Goal: Task Accomplishment & Management: Manage account settings

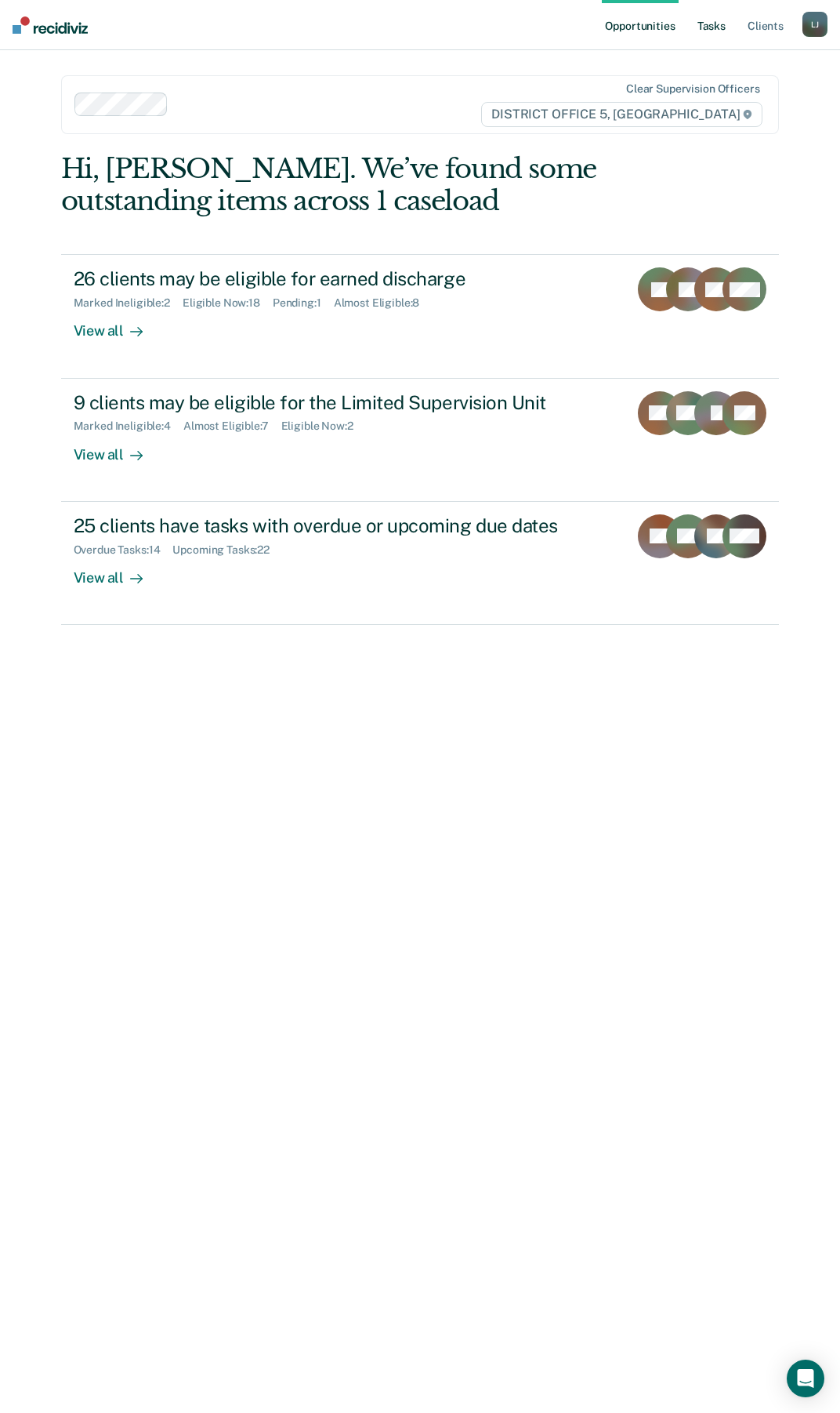
click at [718, 28] on link "Tasks" at bounding box center [712, 25] width 34 height 50
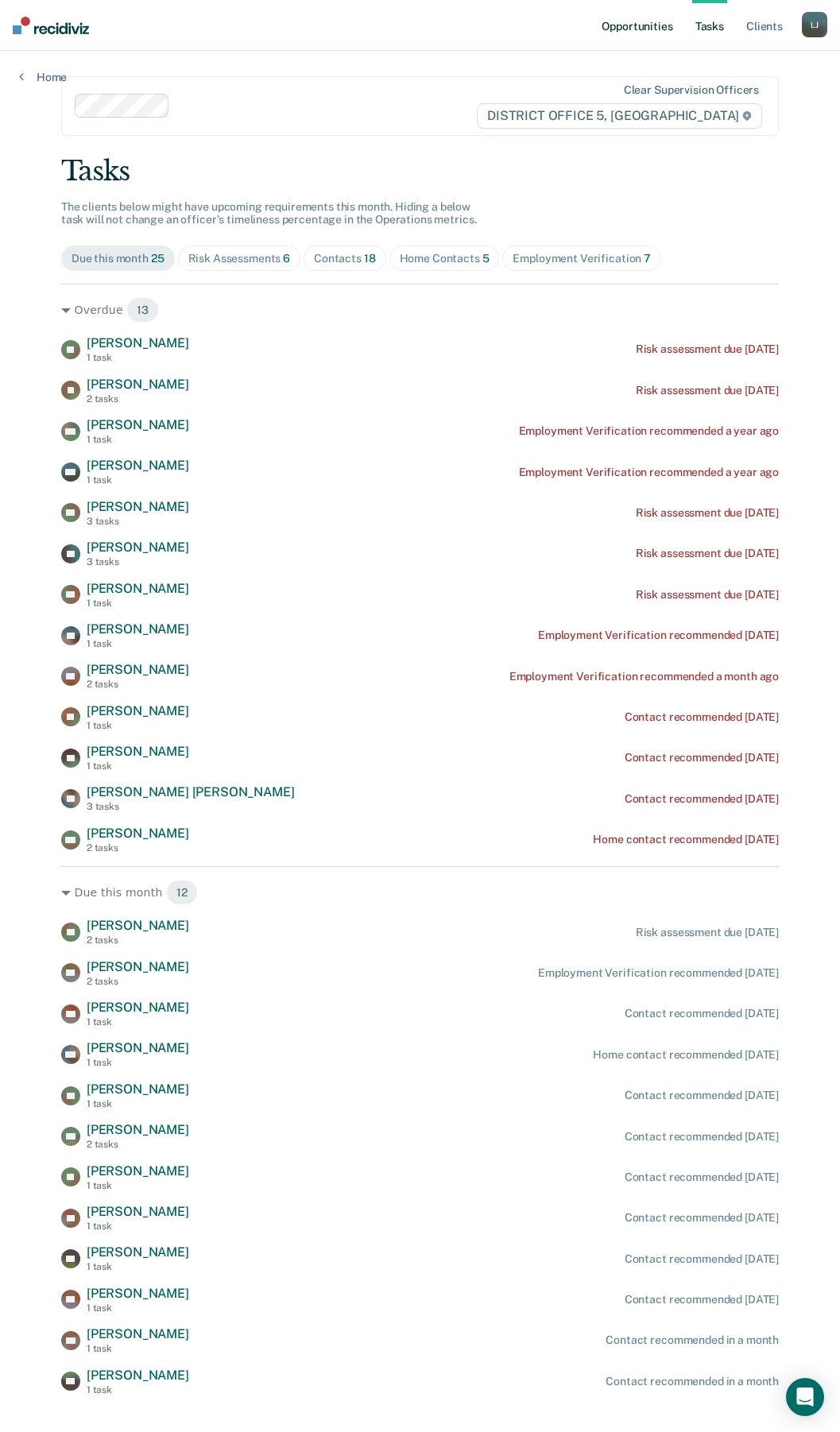
click at [642, 24] on link "Opportunities" at bounding box center [637, 25] width 77 height 51
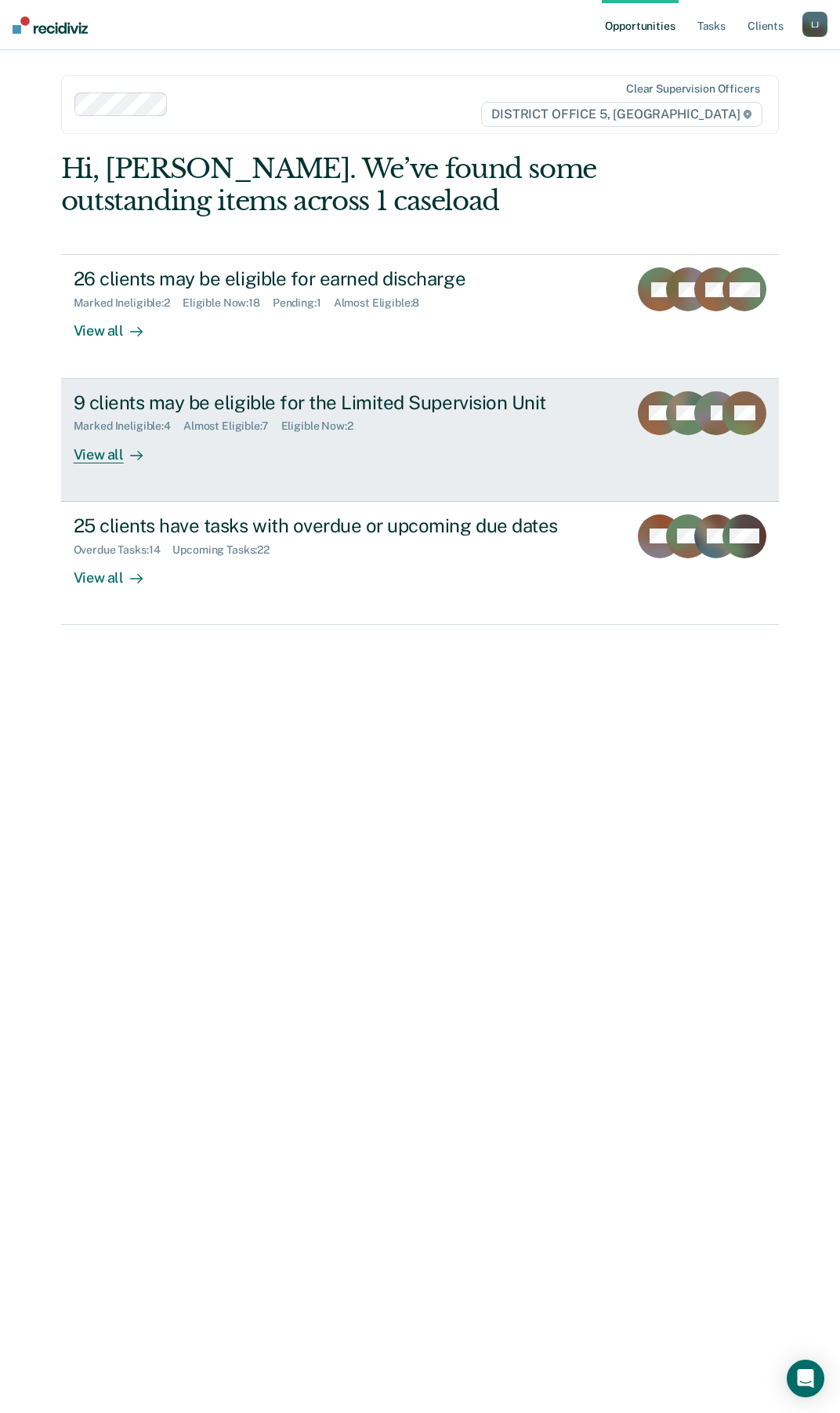
click at [109, 463] on div "View all" at bounding box center [118, 448] width 88 height 30
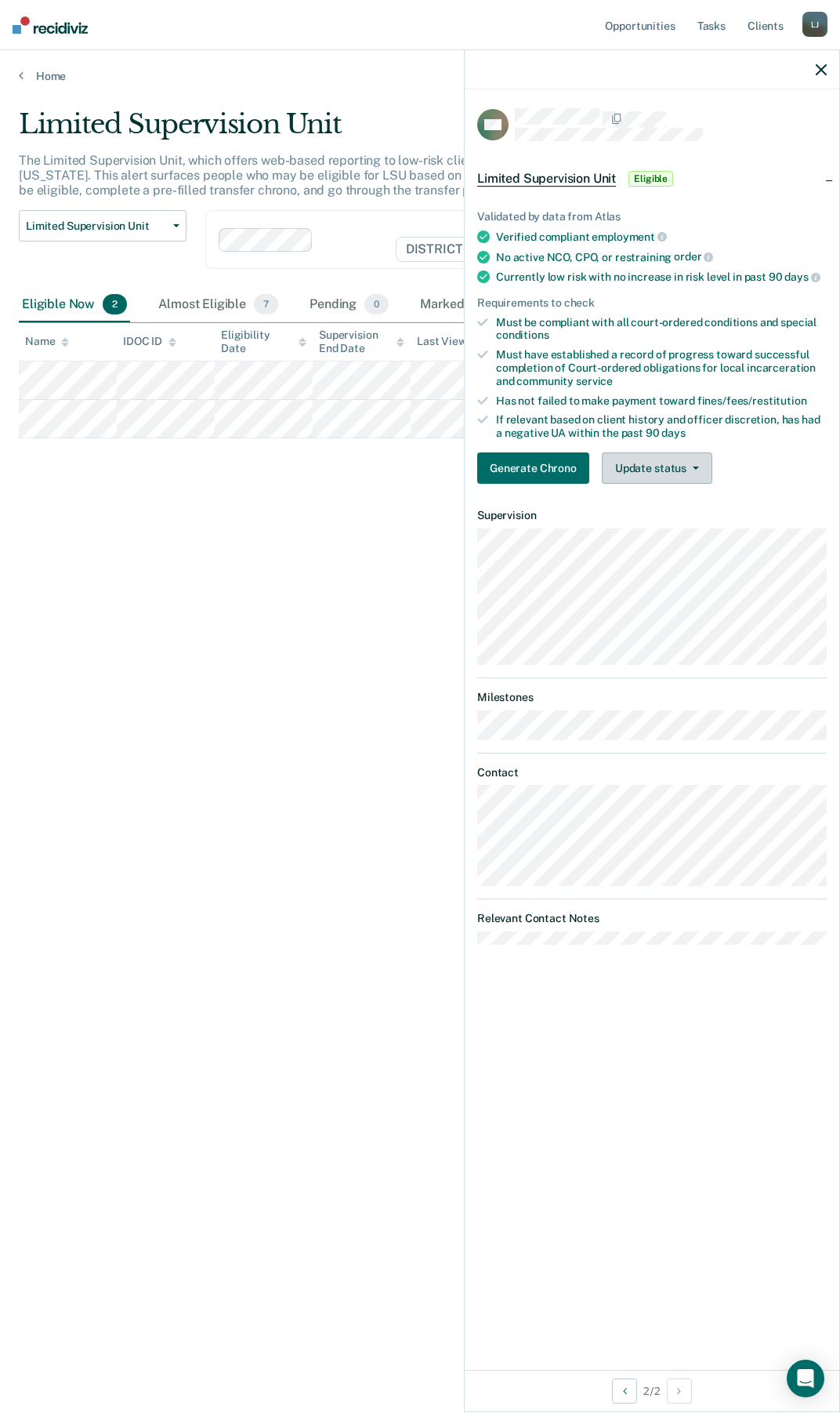
click at [685, 468] on button "Update status" at bounding box center [657, 468] width 111 height 31
click at [678, 533] on button "Mark Ineligible" at bounding box center [678, 531] width 152 height 25
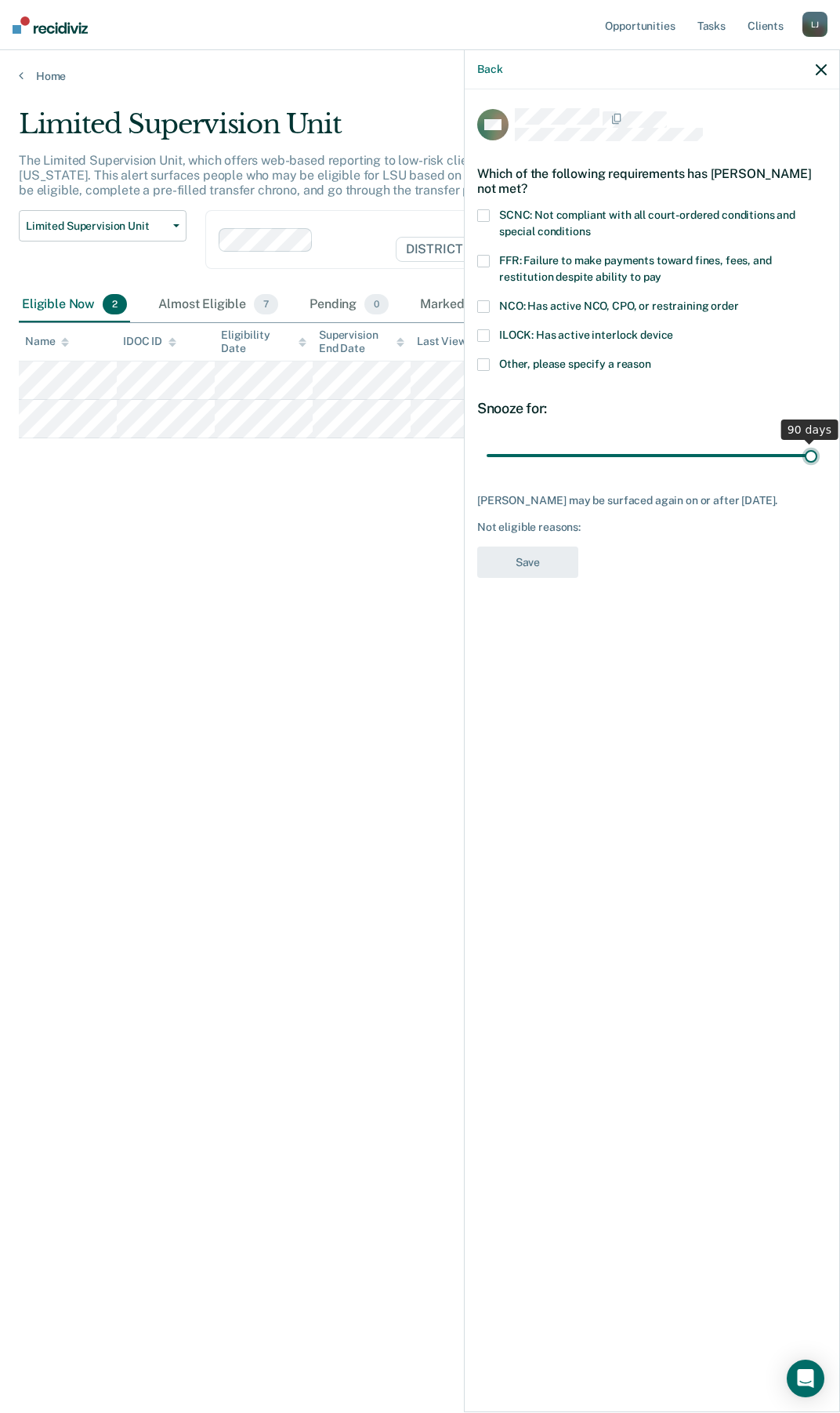
drag, startPoint x: 588, startPoint y: 453, endPoint x: 1539, endPoint y: 620, distance: 965.6
type input "90"
click at [817, 468] on input "range" at bounding box center [651, 455] width 331 height 28
click at [487, 303] on span at bounding box center [484, 306] width 12 height 12
click at [490, 365] on label "Other, please specify a reason" at bounding box center [652, 366] width 350 height 16
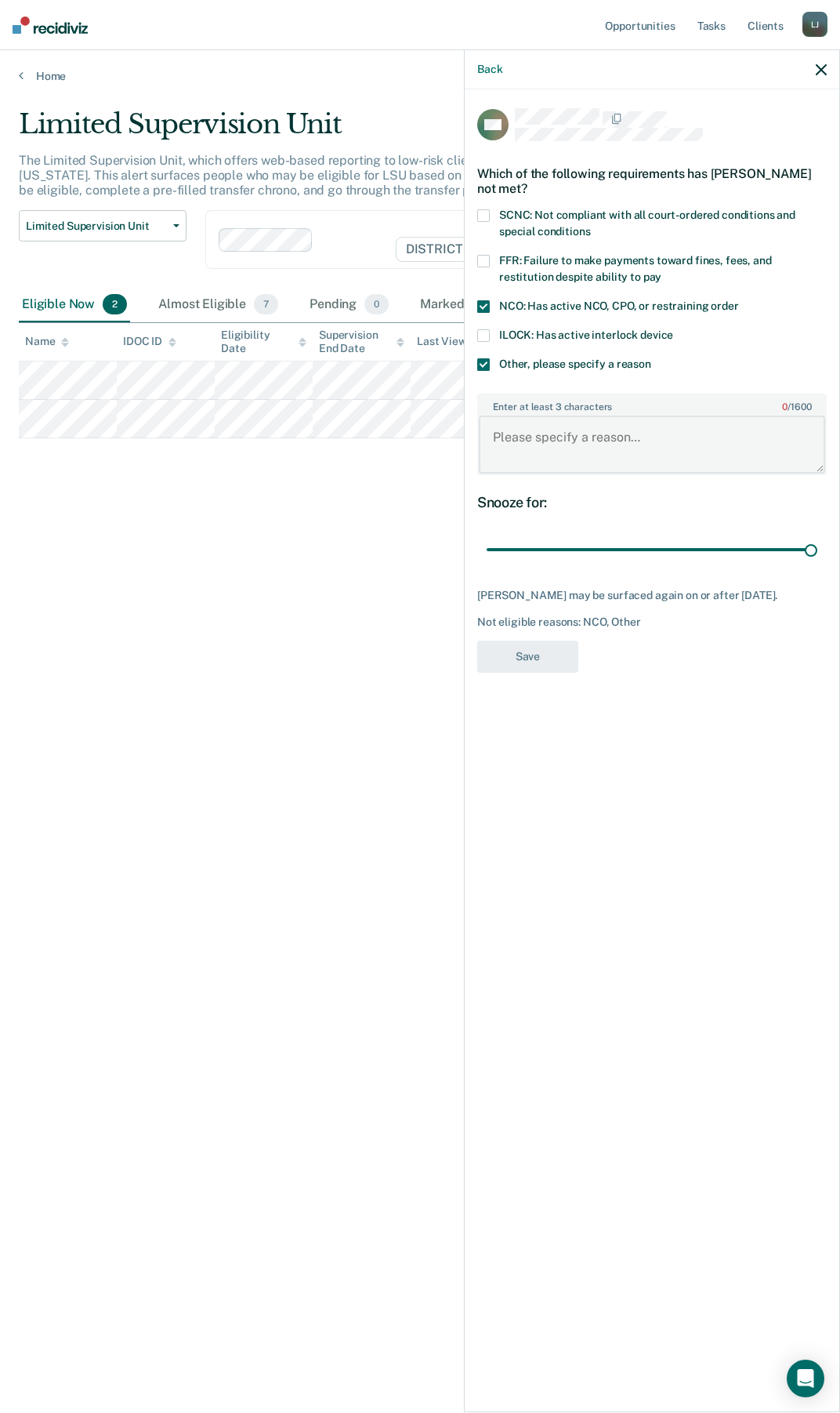
click at [582, 440] on textarea "Enter at least 3 characters 0 / 1600" at bounding box center [651, 444] width 346 height 58
type textarea "I"
click at [769, 443] on textarea "Is fighting a Misdemeanor charge" at bounding box center [651, 444] width 346 height 58
click at [573, 437] on textarea "Is fighting a Misdemeanor charge" at bounding box center [651, 444] width 346 height 58
click at [710, 453] on textarea "Is fighting a misdemeanor charge" at bounding box center [651, 444] width 346 height 58
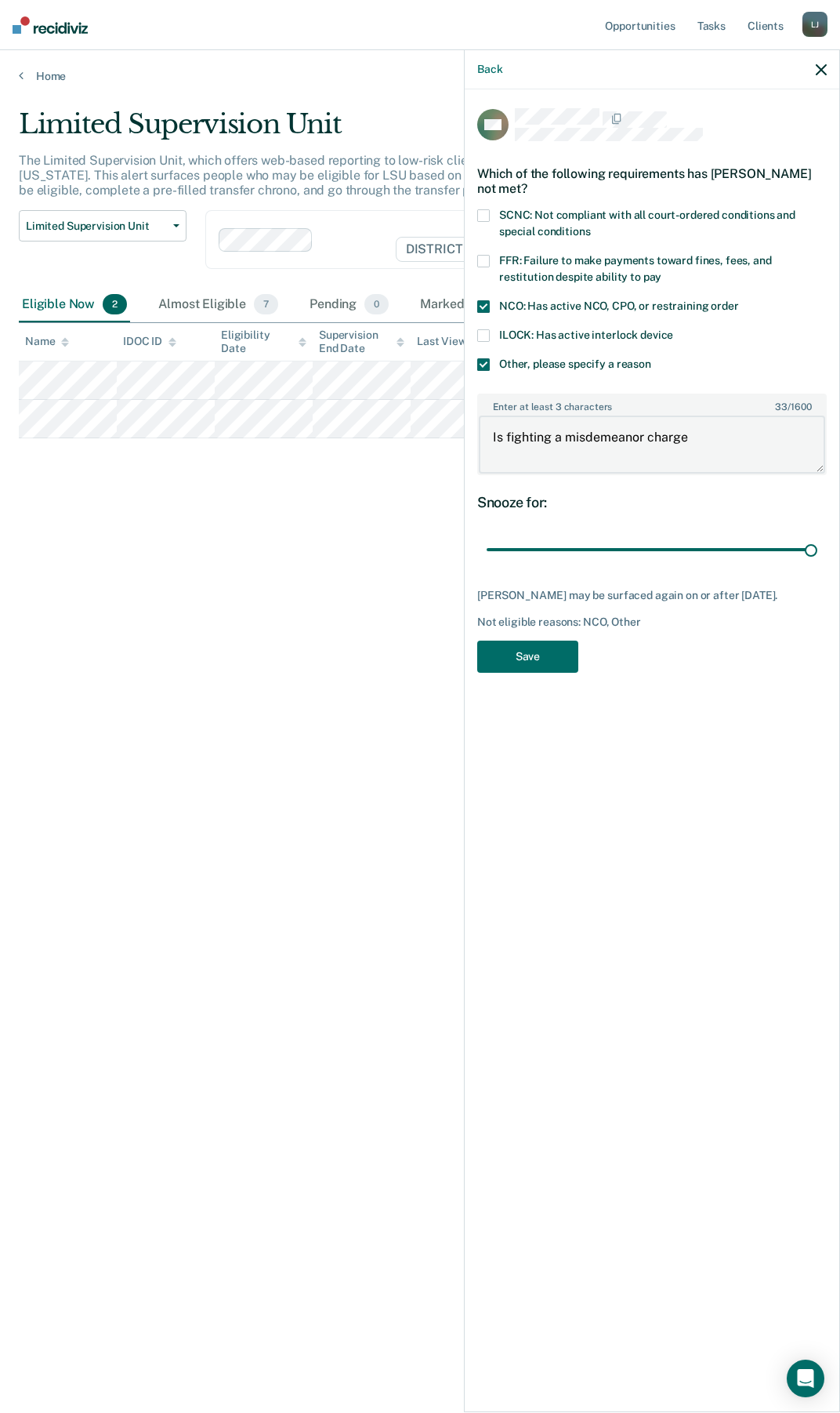
type textarea "Is fighting a misdemeanor charge"
click at [546, 682] on div "CM Which of the following requirements has [PERSON_NAME] not met? SCNC: Not com…" at bounding box center [651, 749] width 374 height 1320
click at [534, 668] on button "Save" at bounding box center [528, 657] width 101 height 32
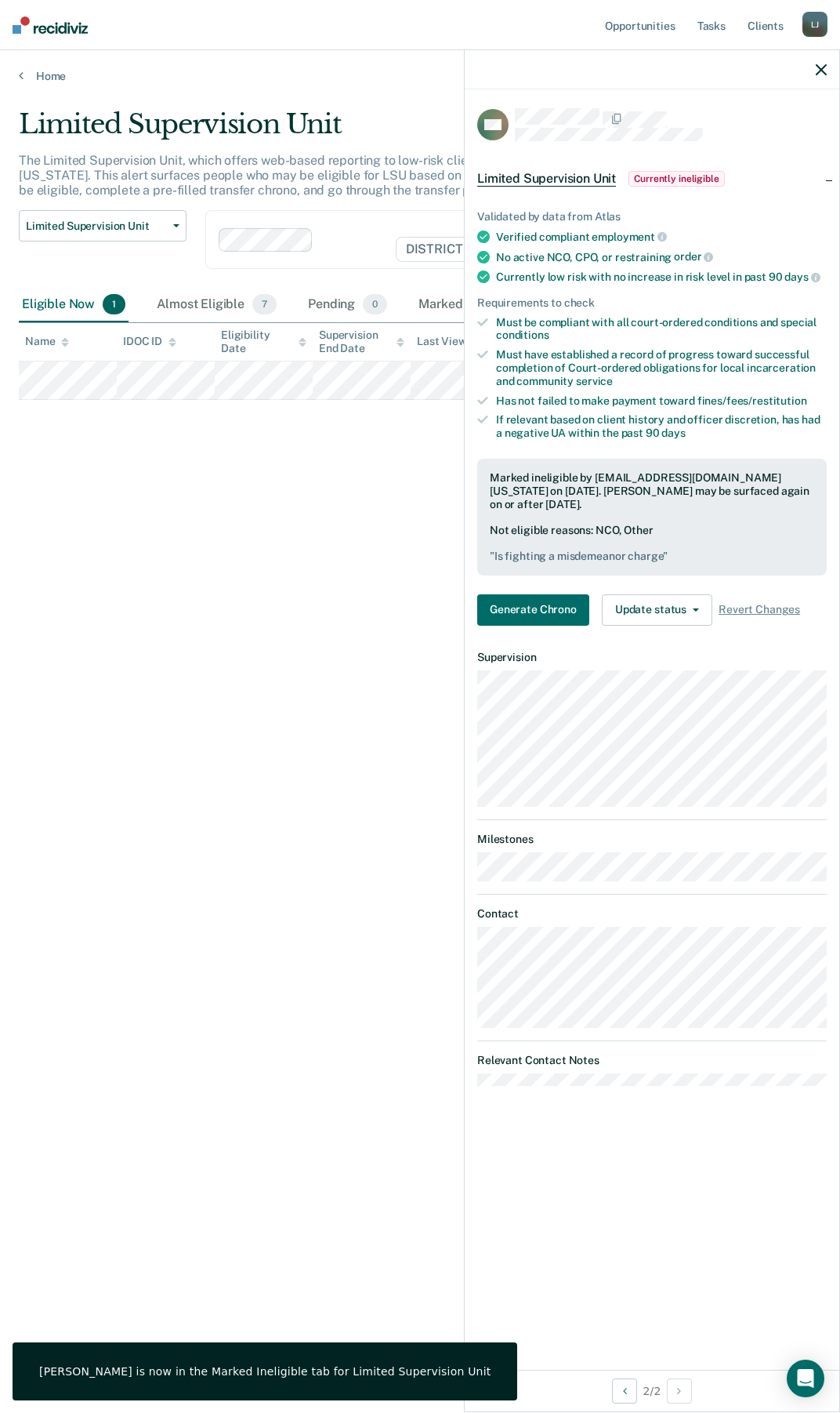
click at [819, 75] on icon "button" at bounding box center [822, 70] width 11 height 11
